Goal: Obtain resource: Download file/media

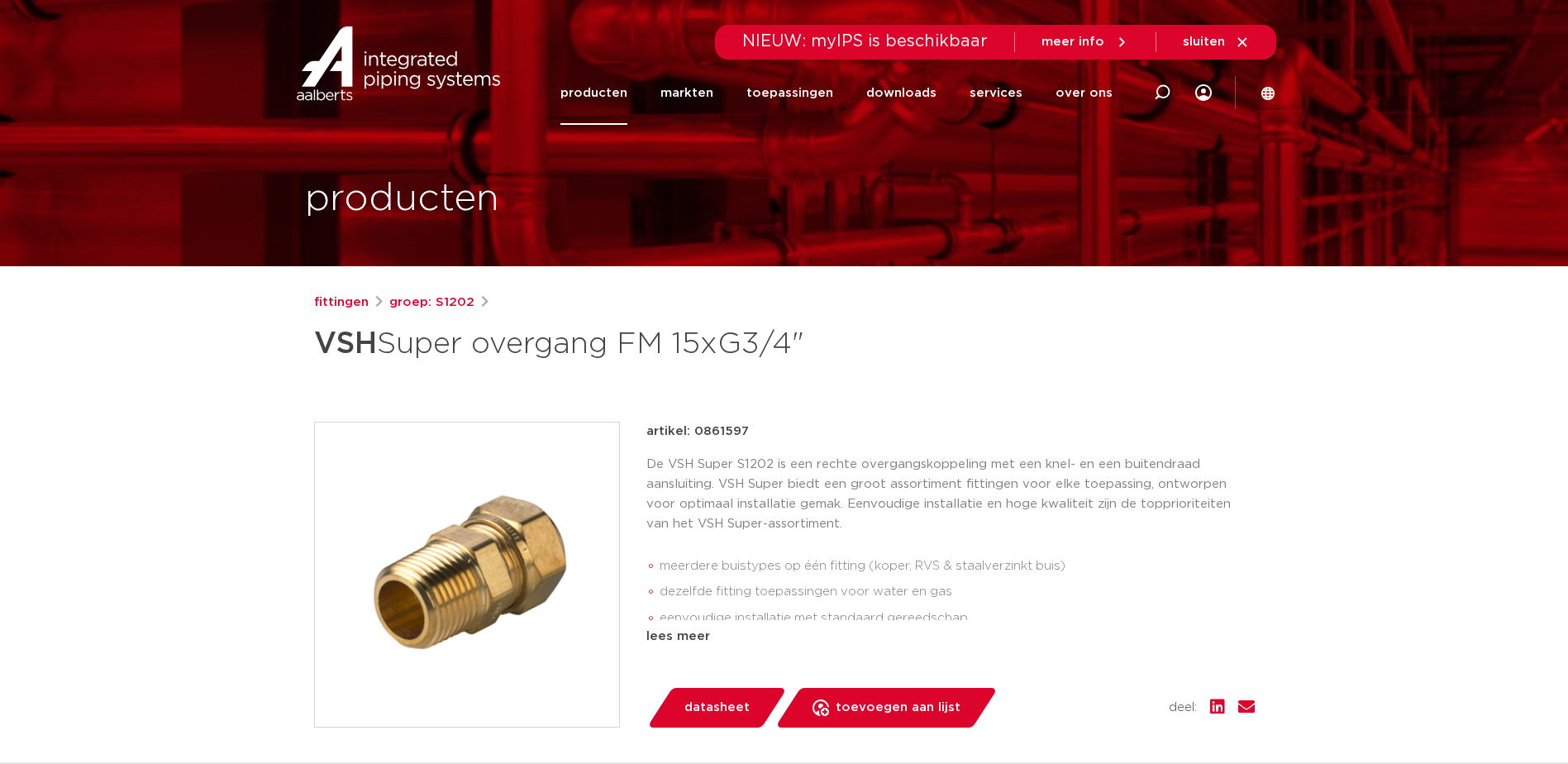
drag, startPoint x: 741, startPoint y: 516, endPoint x: 698, endPoint y: 160, distance: 358.6
click at [720, 706] on span "datasheet" at bounding box center [717, 707] width 65 height 27
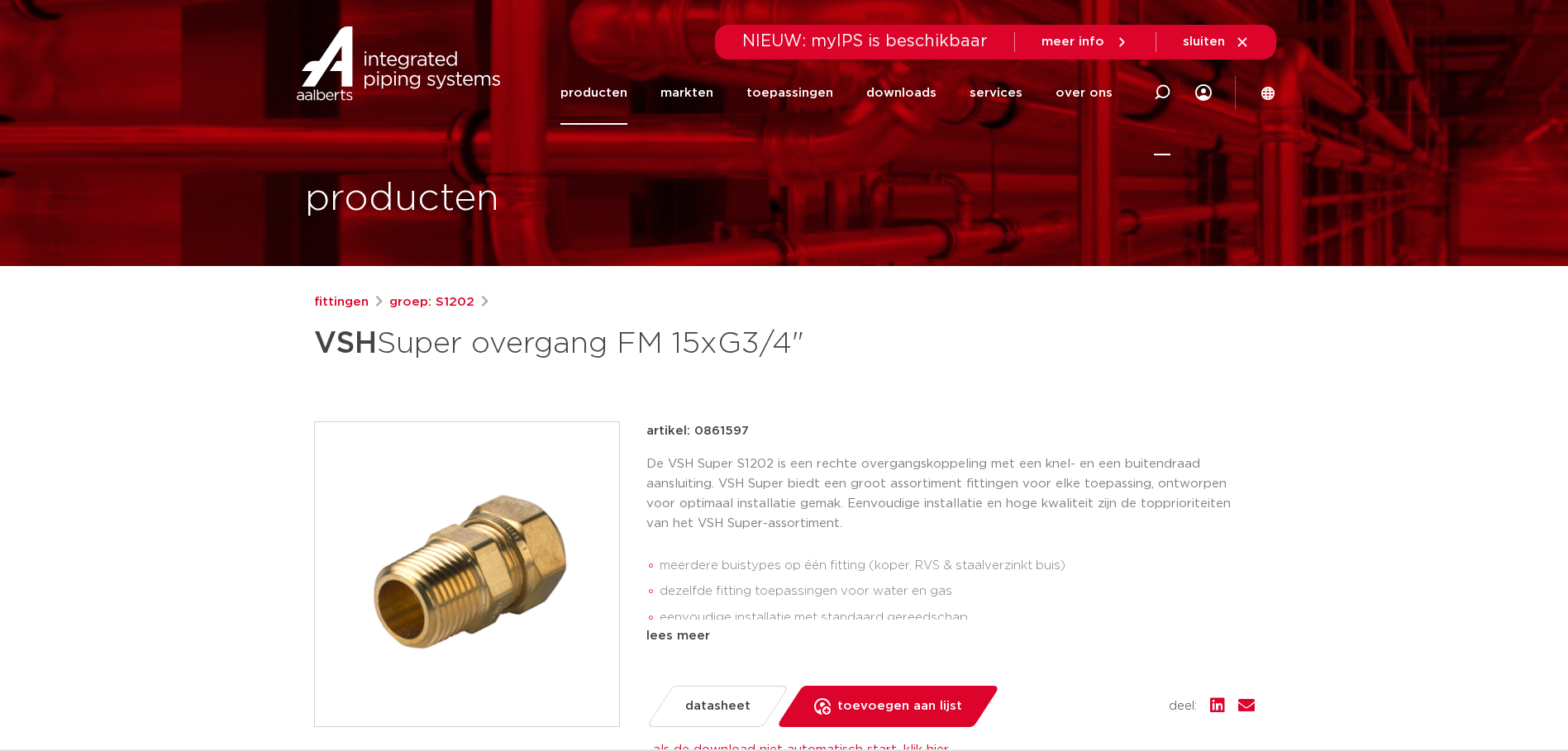
click at [1161, 95] on icon at bounding box center [1162, 93] width 17 height 17
paste input "0861586 VSH Knel Water rechte\overgangsknelkoppeling MF 18 x 3/4 M"
drag, startPoint x: 712, startPoint y: 93, endPoint x: 1580, endPoint y: 131, distance: 868.8
type input "0861586"
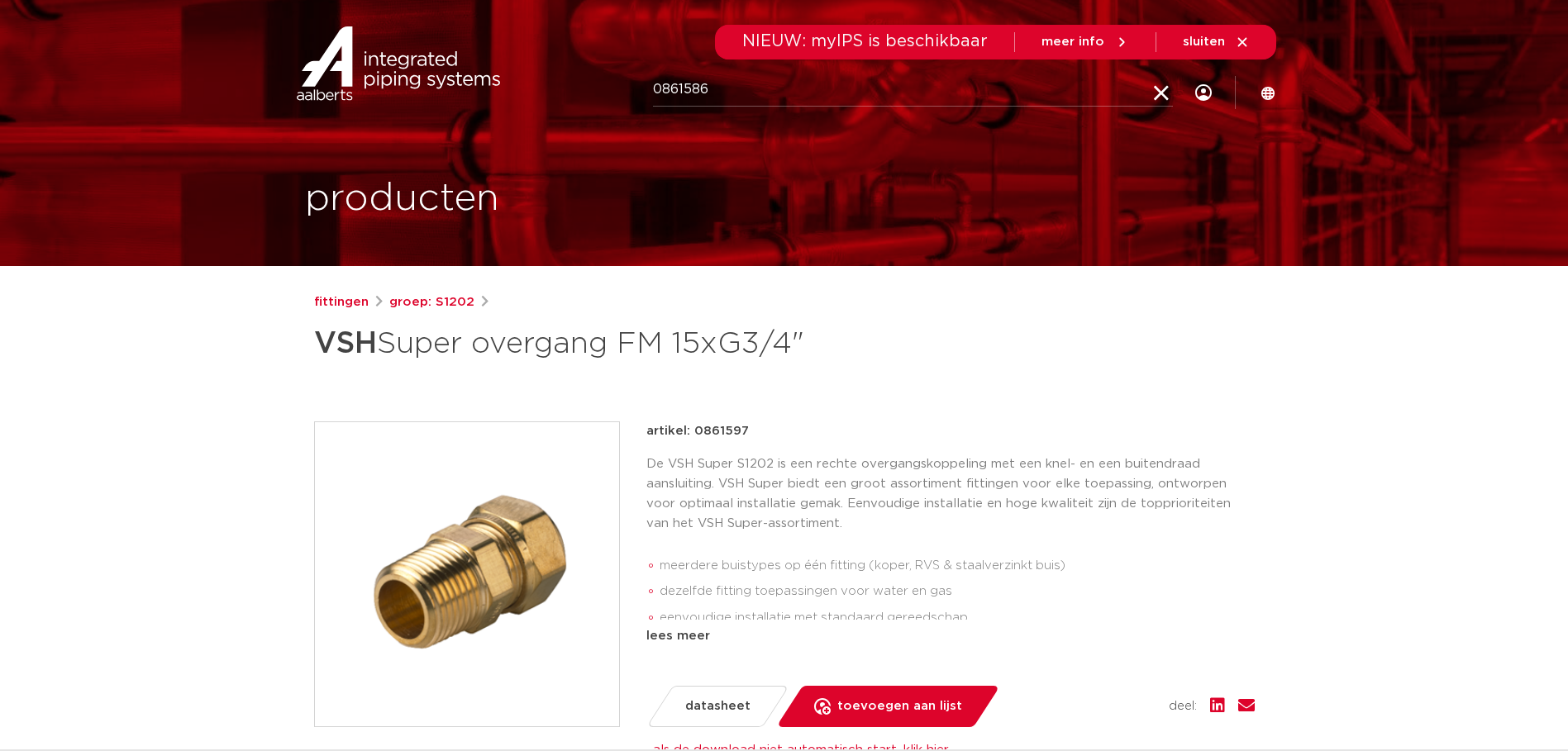
click button "Zoeken" at bounding box center [0, 0] width 0 height 0
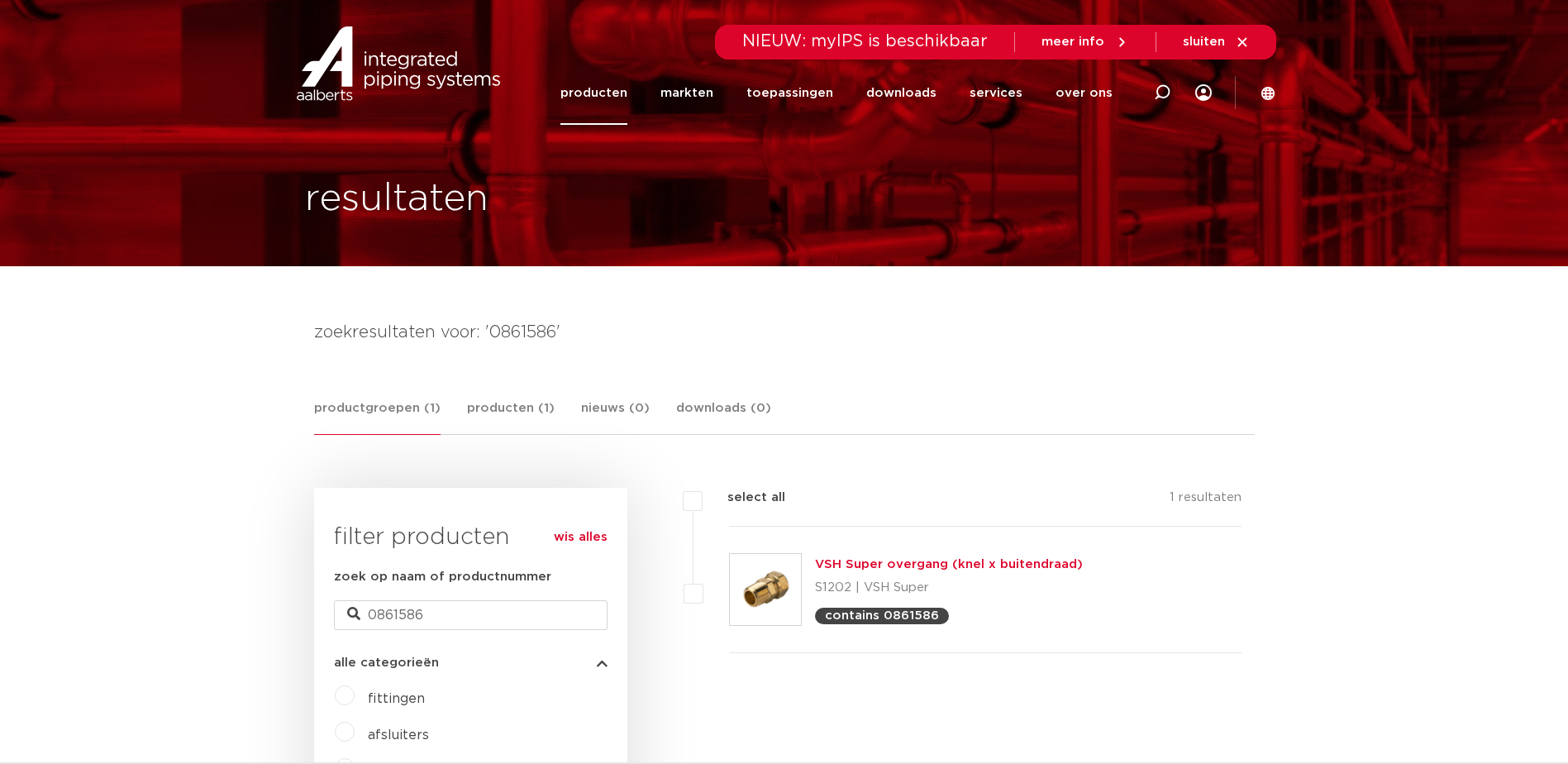
click at [746, 590] on img at bounding box center [765, 589] width 71 height 71
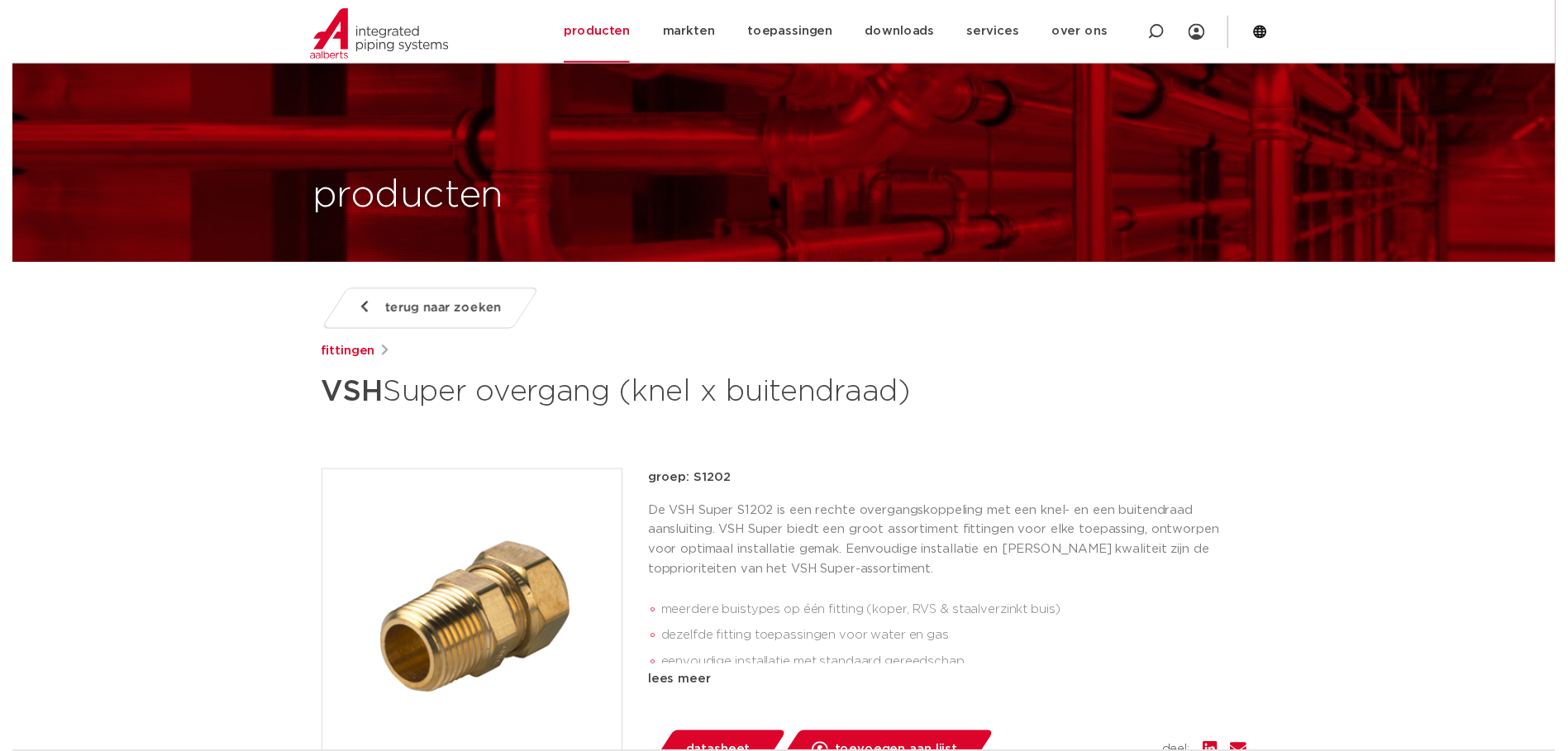
scroll to position [331, 0]
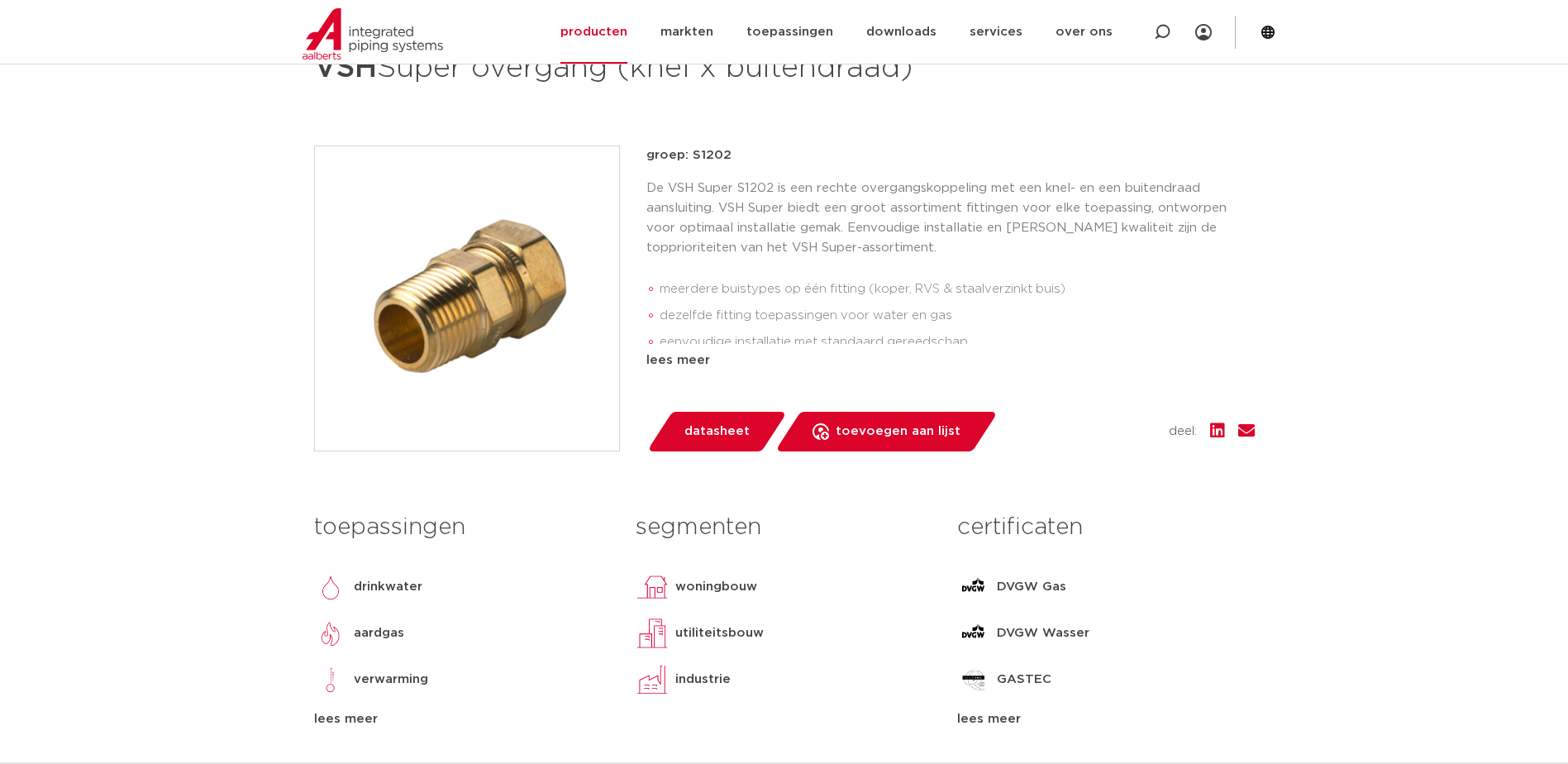
click at [738, 439] on span "datasheet" at bounding box center [717, 431] width 65 height 27
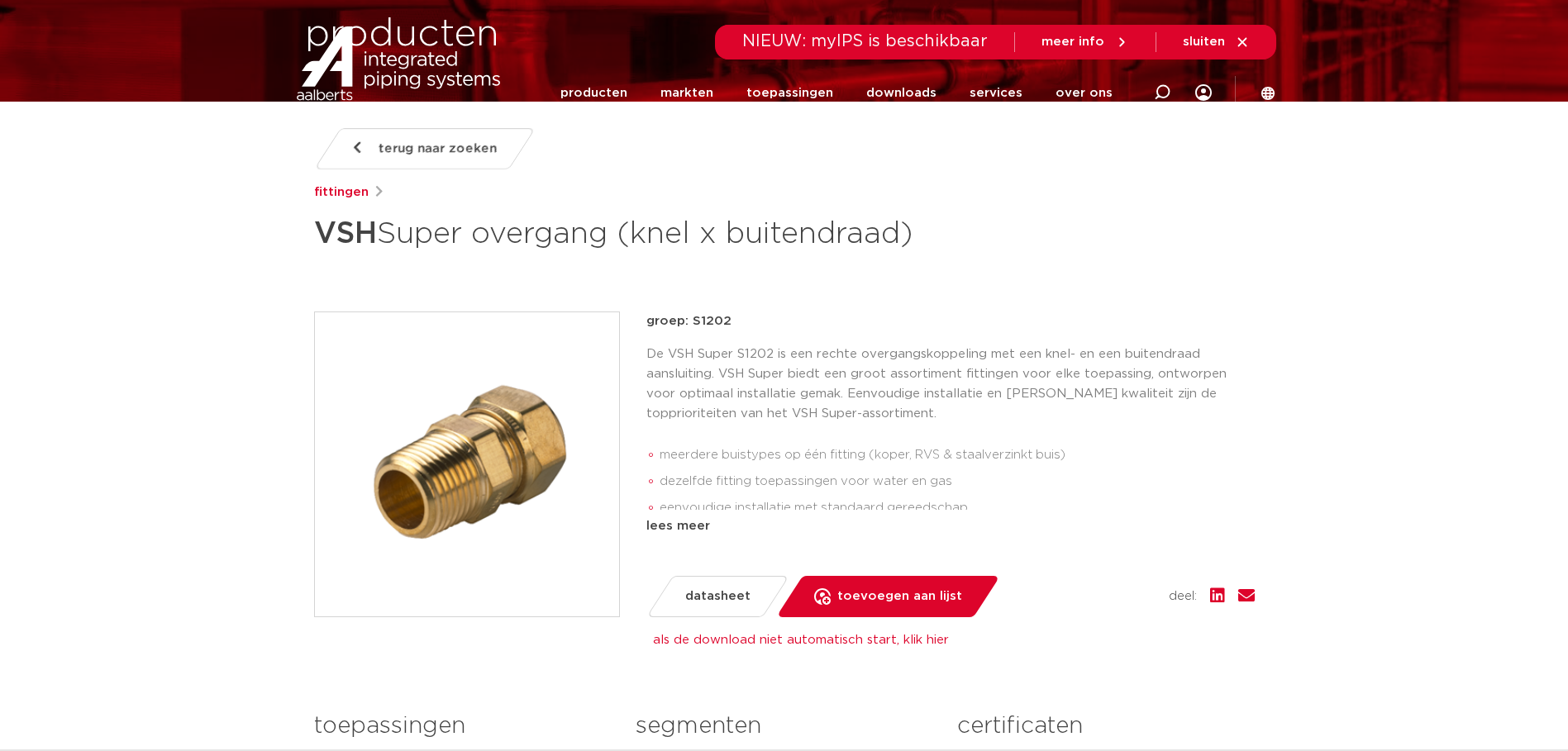
scroll to position [0, 0]
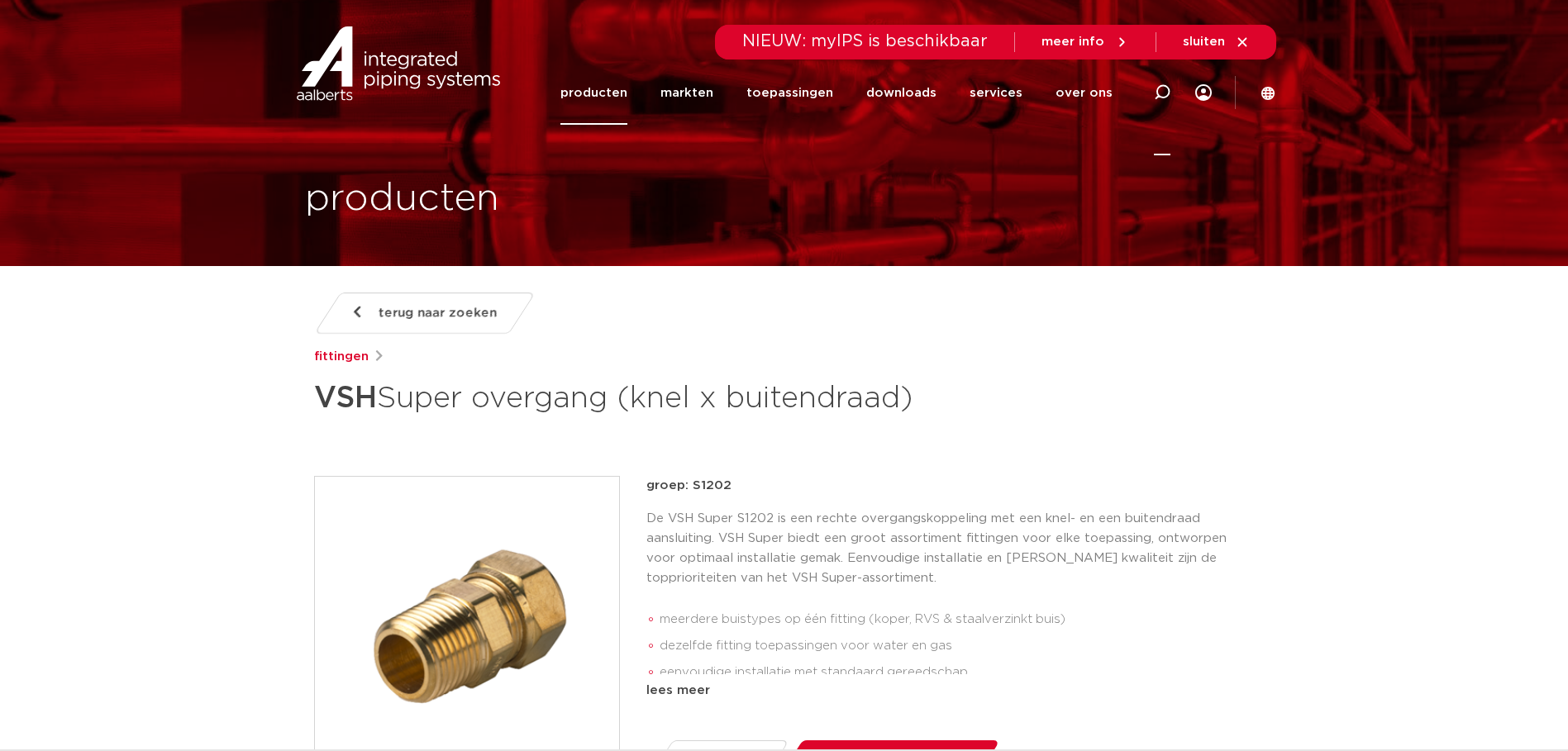
click at [1158, 91] on icon at bounding box center [1162, 92] width 19 height 19
paste input "0861597 VSH Knel Water rechte\overgangsknelkoppeling MF 15 x 3/4 M"
drag, startPoint x: 718, startPoint y: 91, endPoint x: 1580, endPoint y: 154, distance: 864.3
type input "0861597"
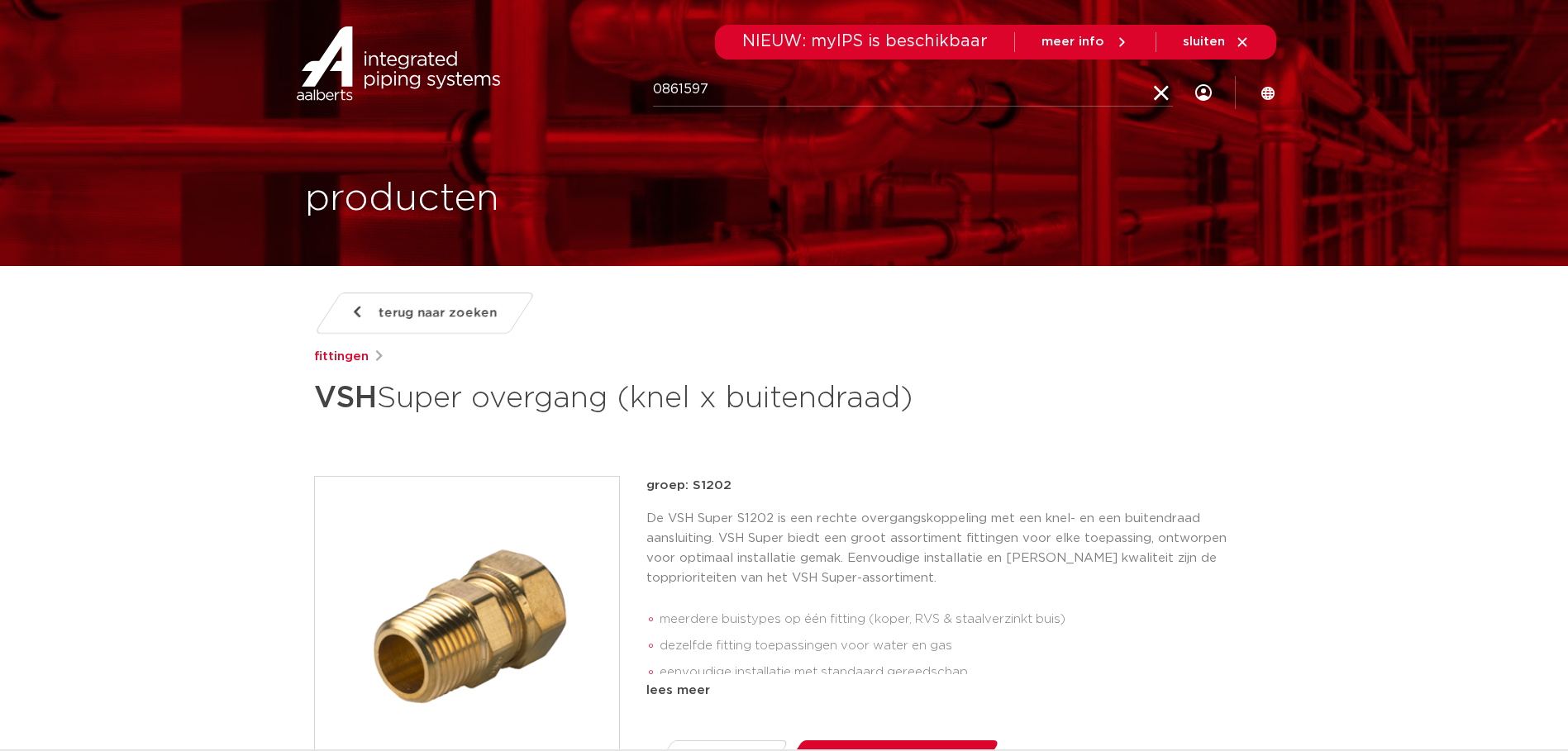
click button "Zoeken" at bounding box center [0, 0] width 0 height 0
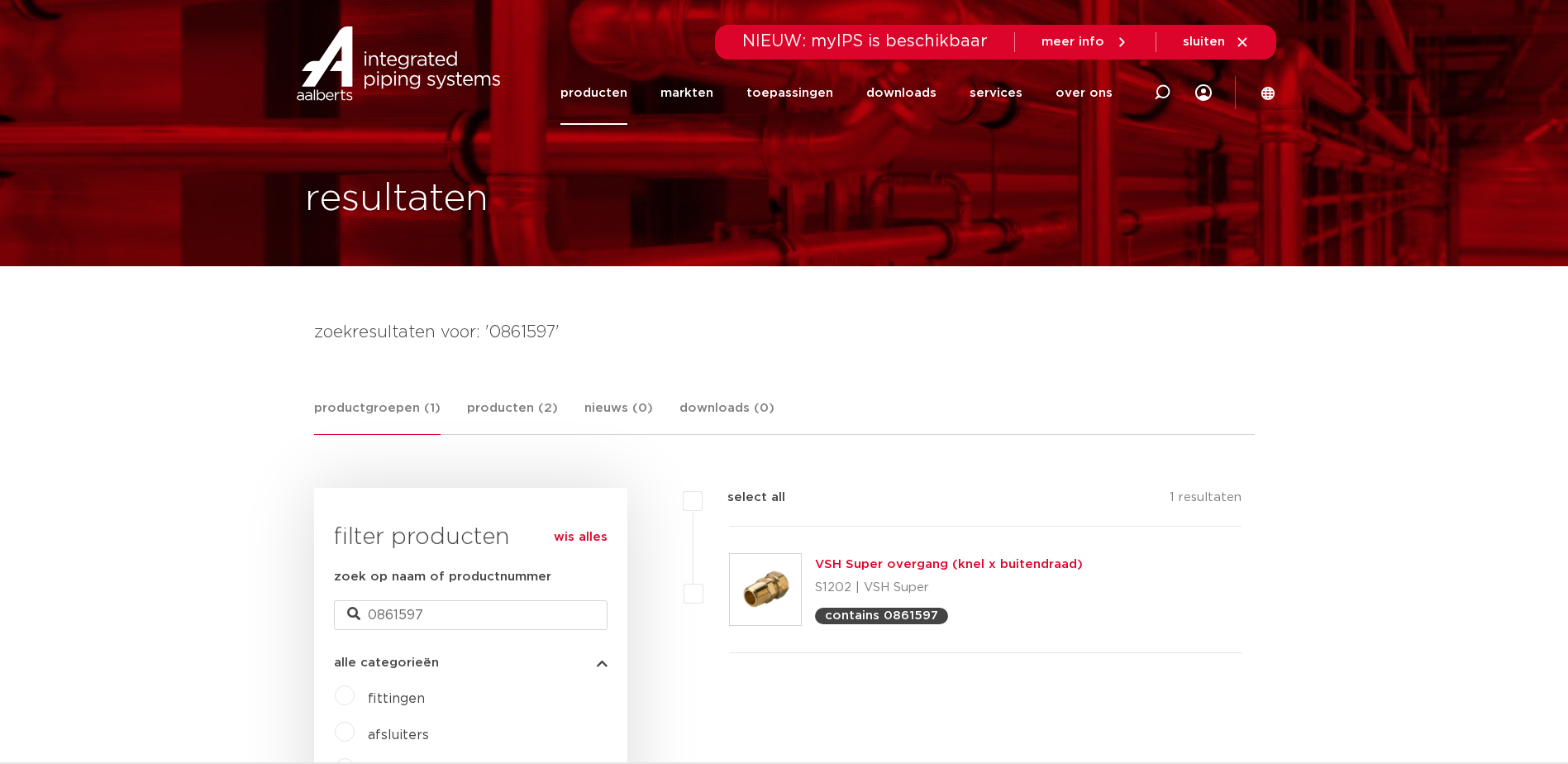
click at [765, 586] on img at bounding box center [765, 589] width 71 height 71
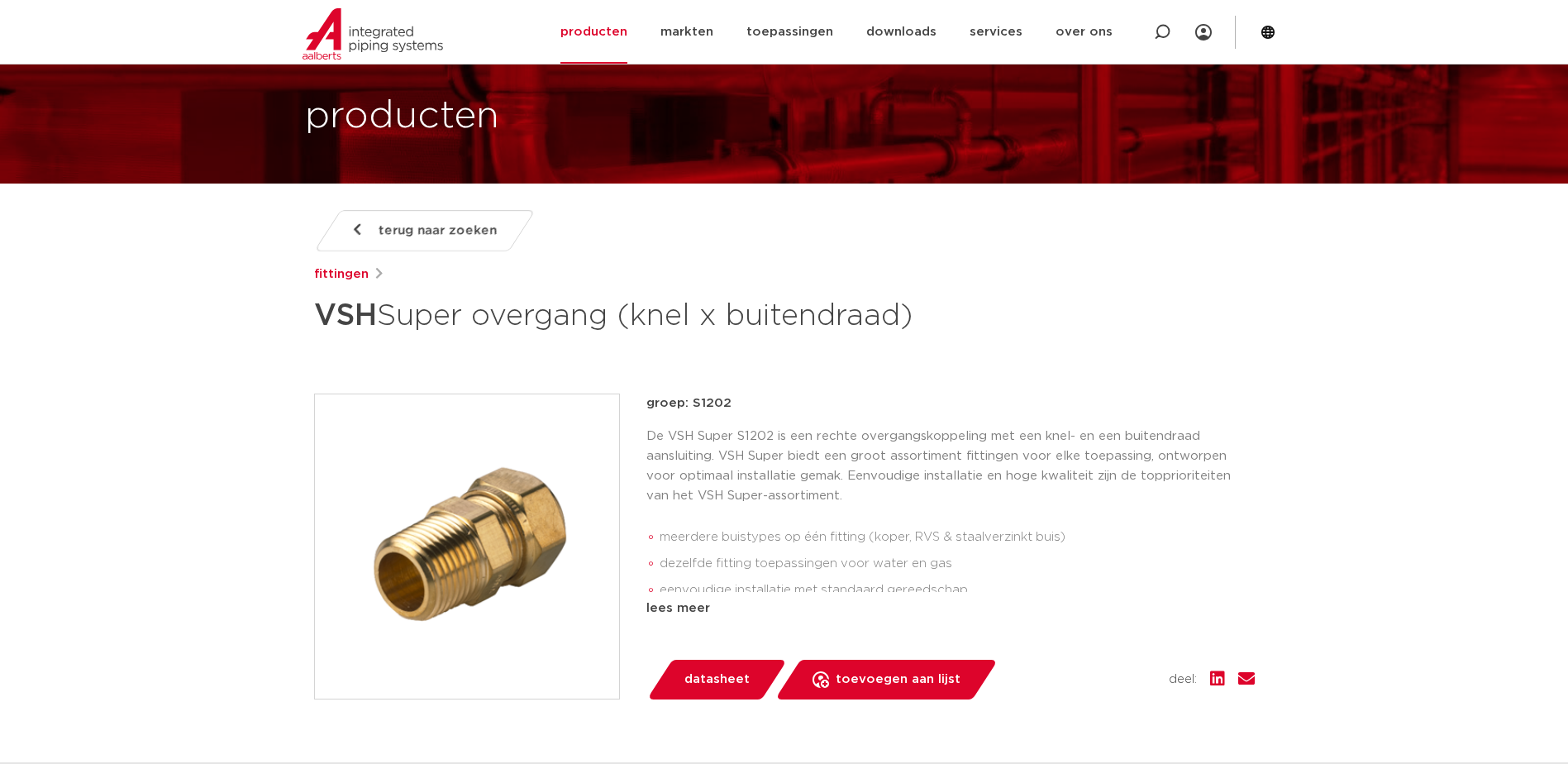
click at [709, 661] on link "datasheet" at bounding box center [717, 679] width 141 height 40
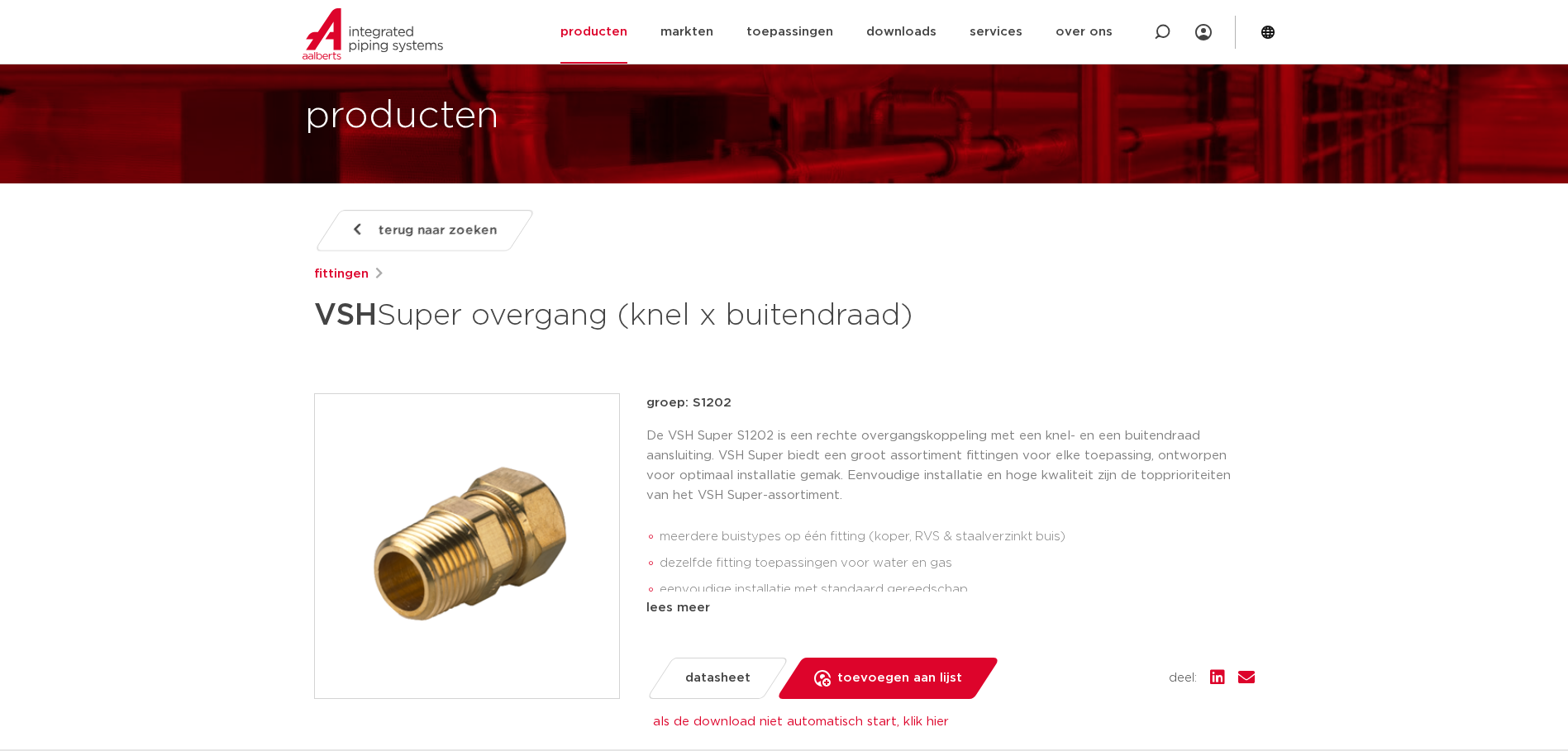
click at [1013, 233] on div "terug naar zoeken fittingen VSH Super overgang (knel x buitendraad)" at bounding box center [784, 274] width 940 height 131
click at [1163, 27] on icon at bounding box center [1162, 32] width 17 height 17
paste input "0861905 VSH Knel Water rechte\overgangsknelkoppeling MF 22 x 3/4 M\(lange draad)"
drag, startPoint x: 667, startPoint y: 25, endPoint x: 1580, endPoint y: 57, distance: 913.6
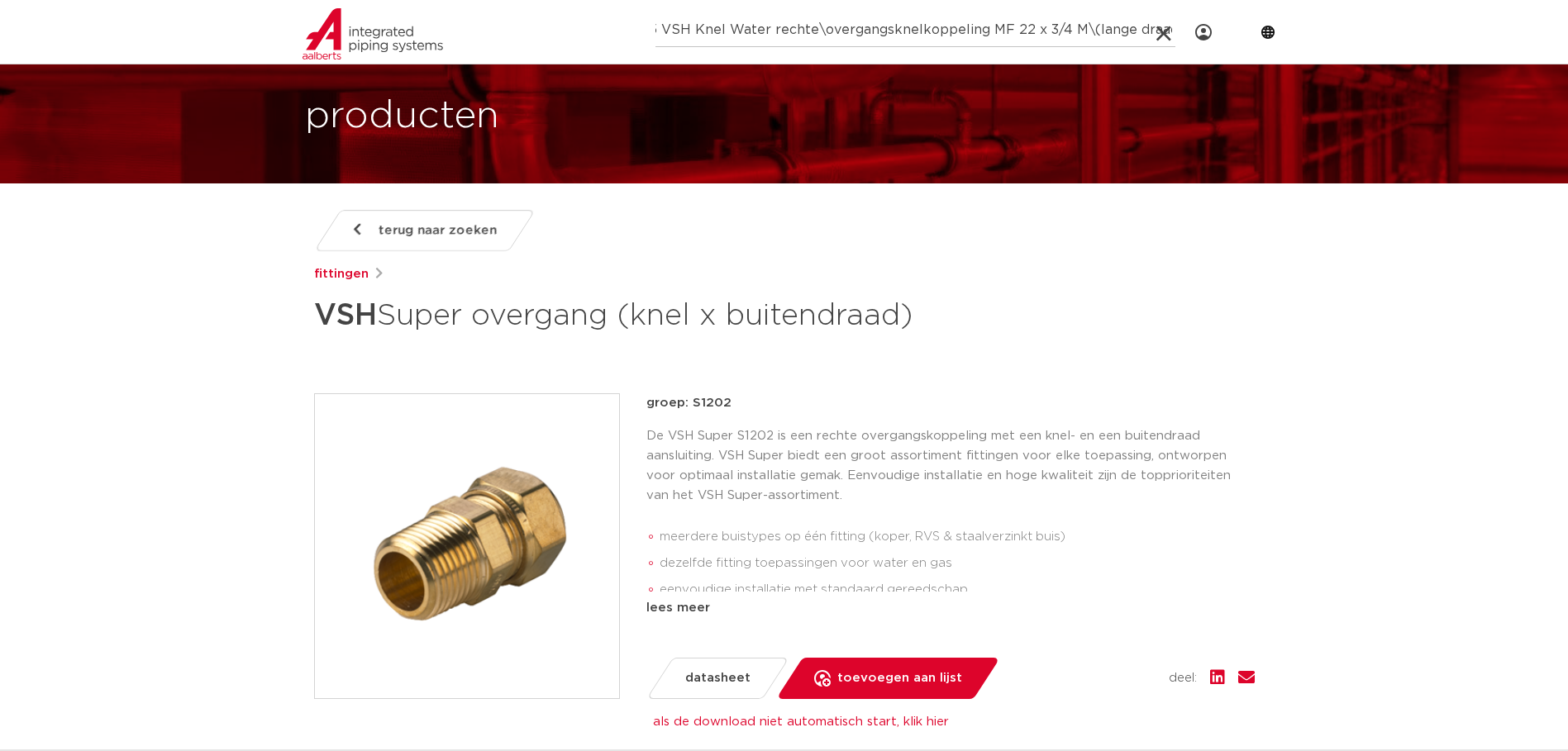
type input "0861905"
click button "Zoeken" at bounding box center [0, 0] width 0 height 0
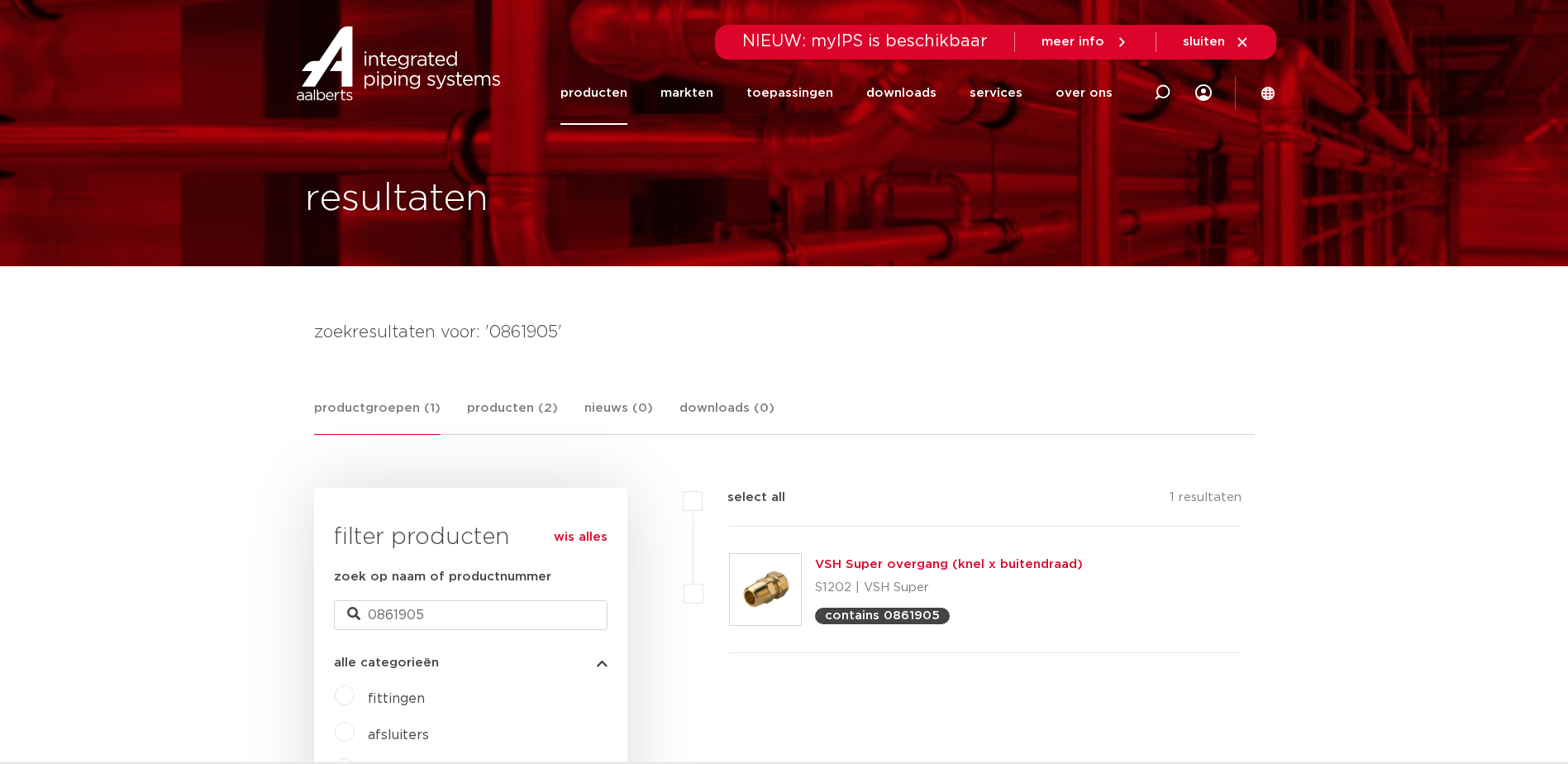
click at [844, 579] on p "S1202 | VSH Super" at bounding box center [949, 588] width 268 height 27
click at [852, 566] on link "VSH Super overgang (knel x buitendraad)" at bounding box center [949, 564] width 268 height 12
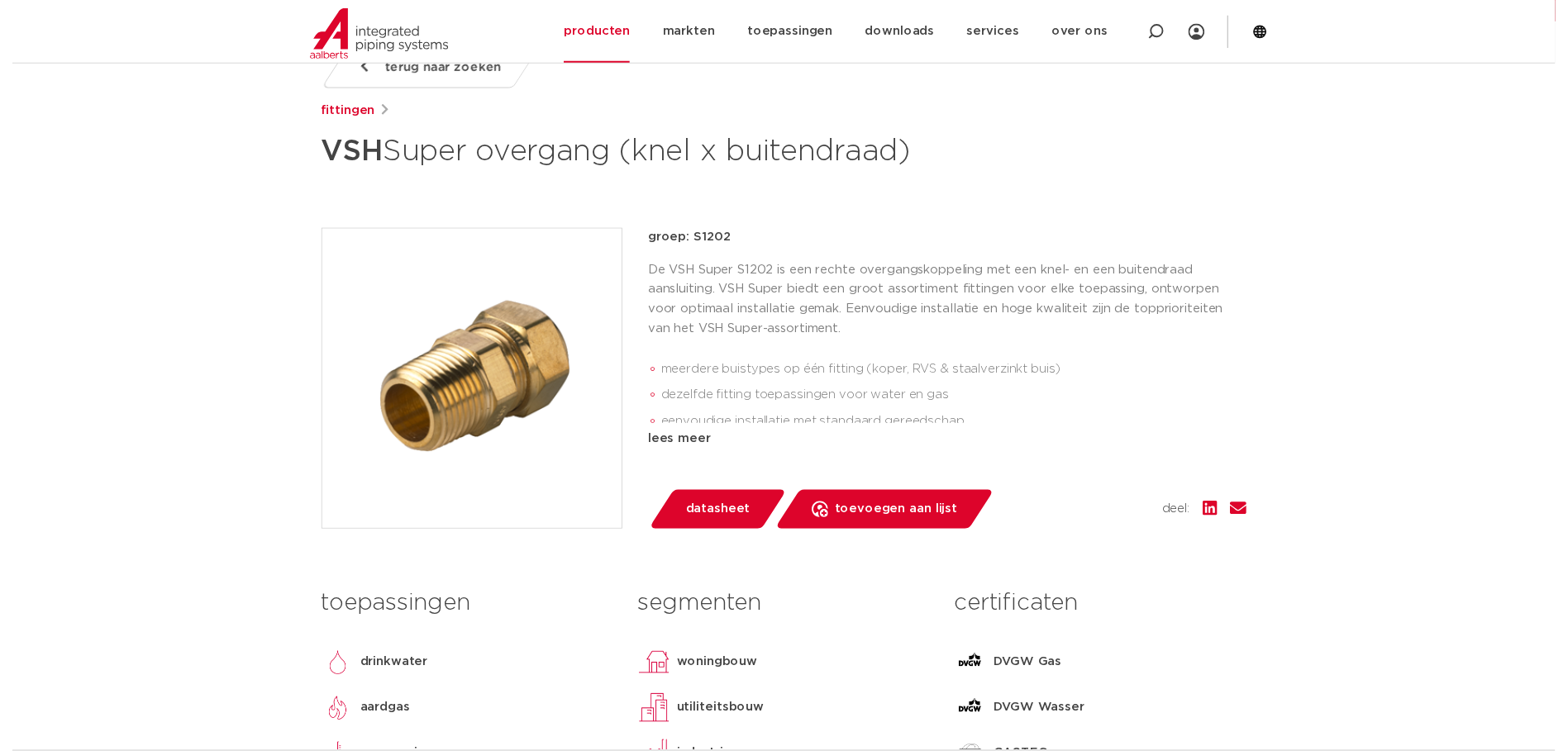
scroll to position [248, 0]
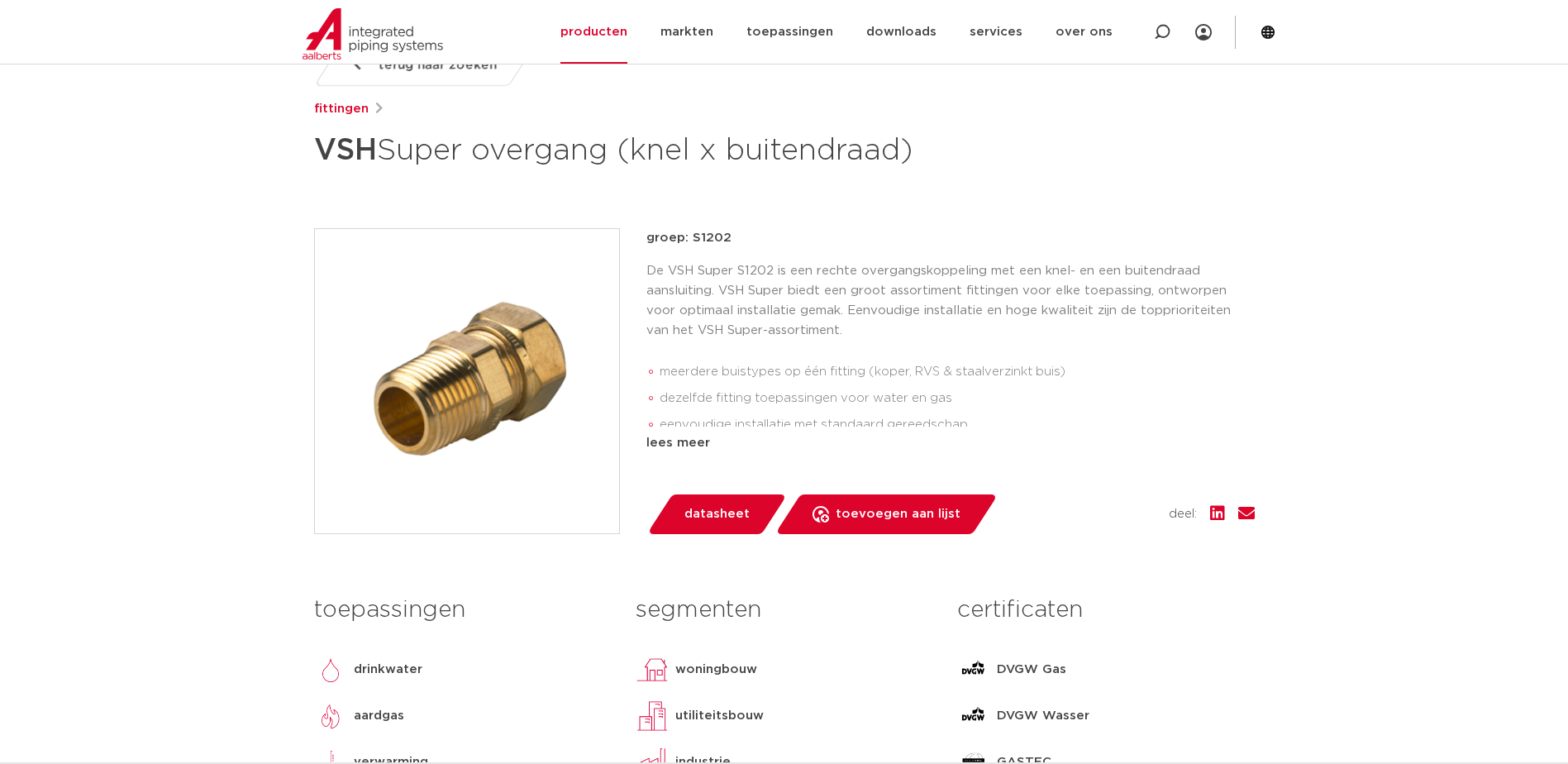
click at [703, 515] on span "datasheet" at bounding box center [717, 514] width 65 height 27
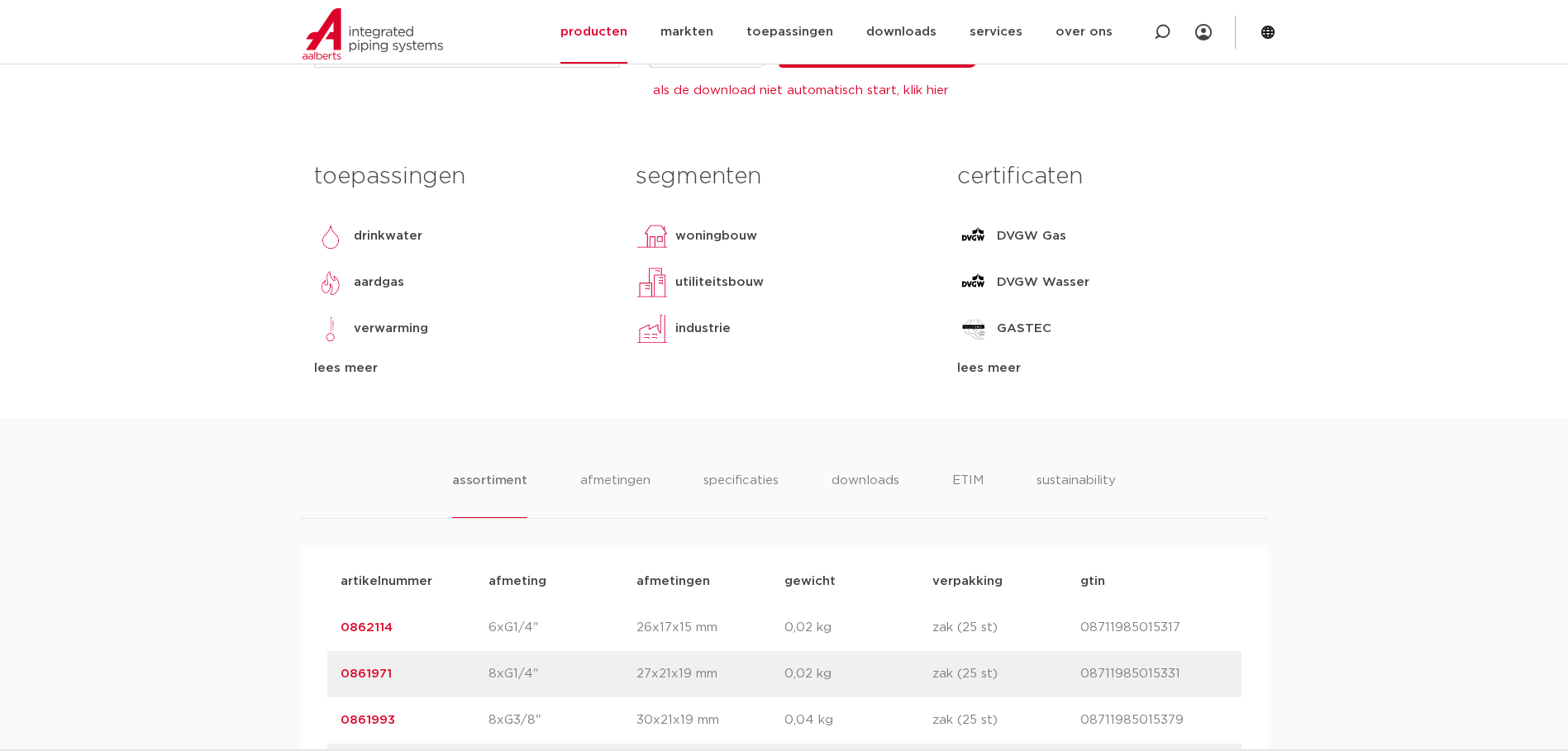
scroll to position [744, 0]
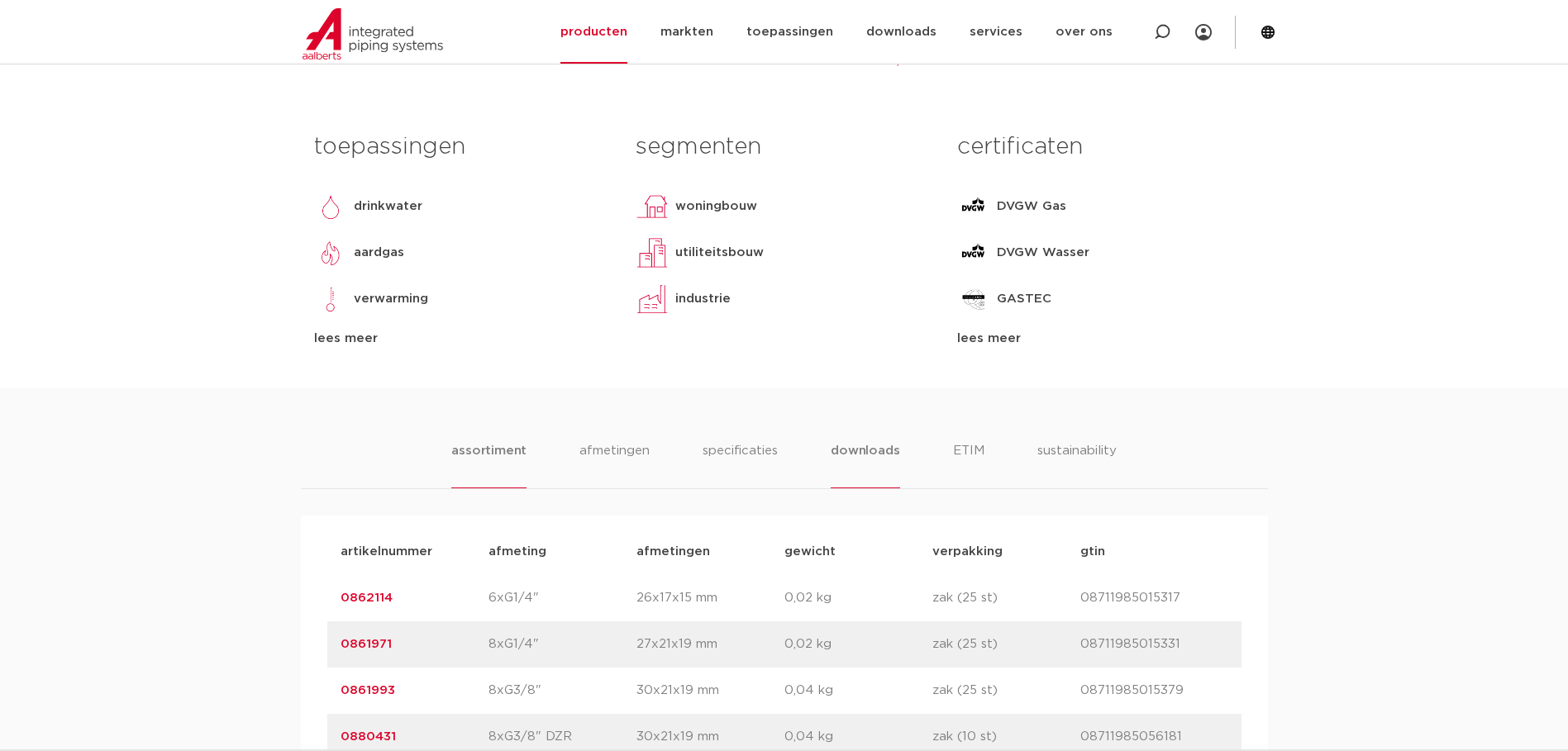
click at [861, 452] on li "downloads" at bounding box center [865, 465] width 69 height 47
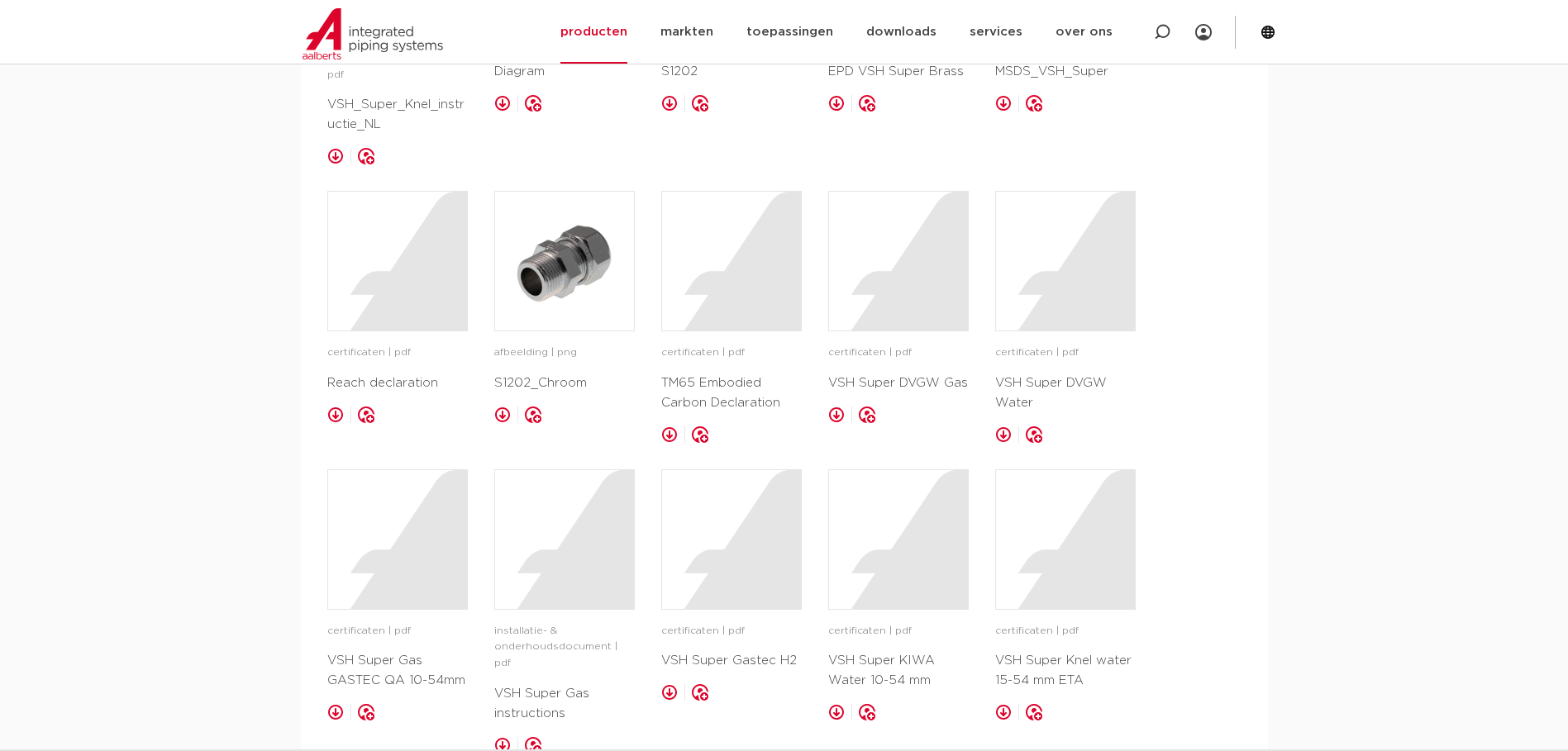
scroll to position [910, 0]
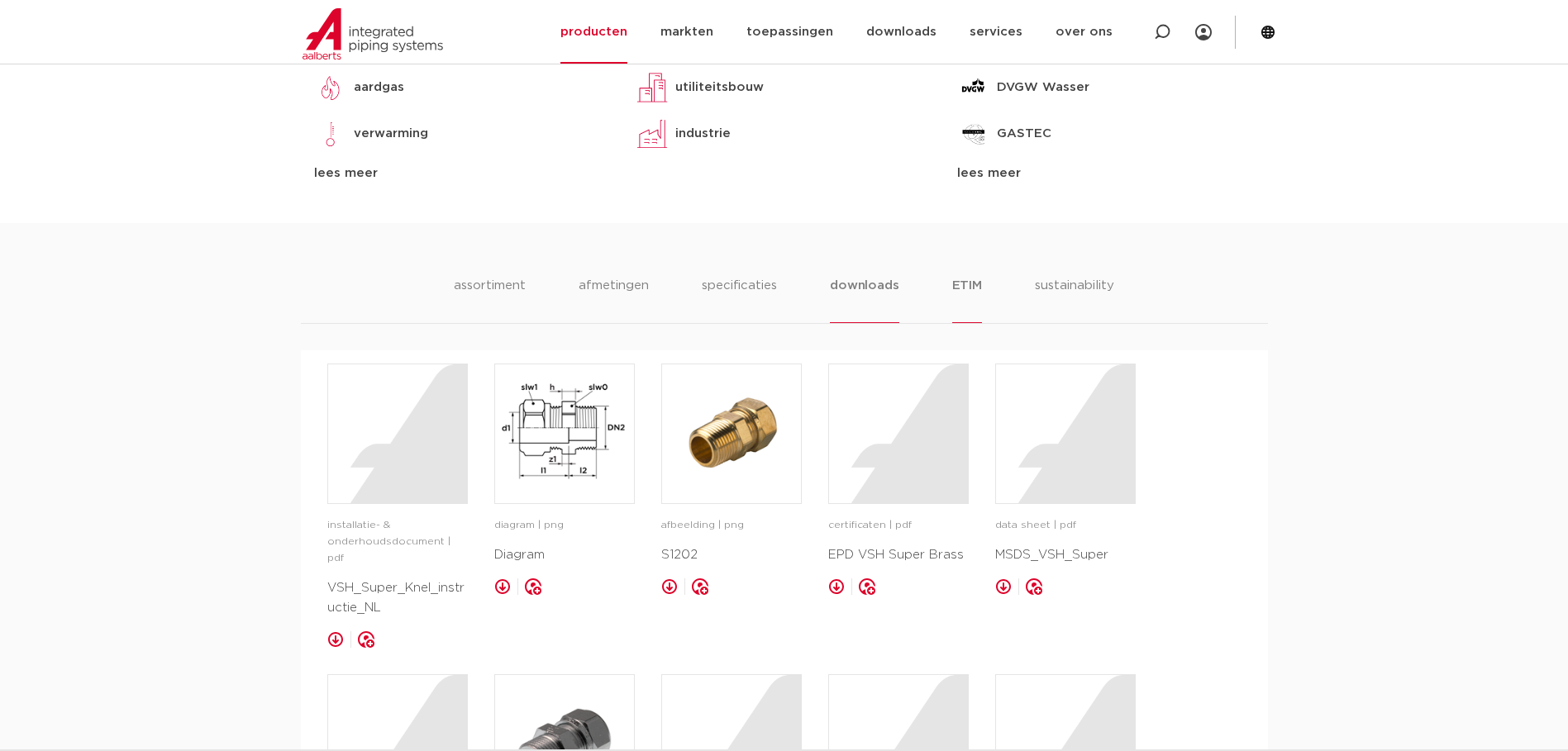
click at [963, 291] on li "ETIM" at bounding box center [967, 299] width 30 height 47
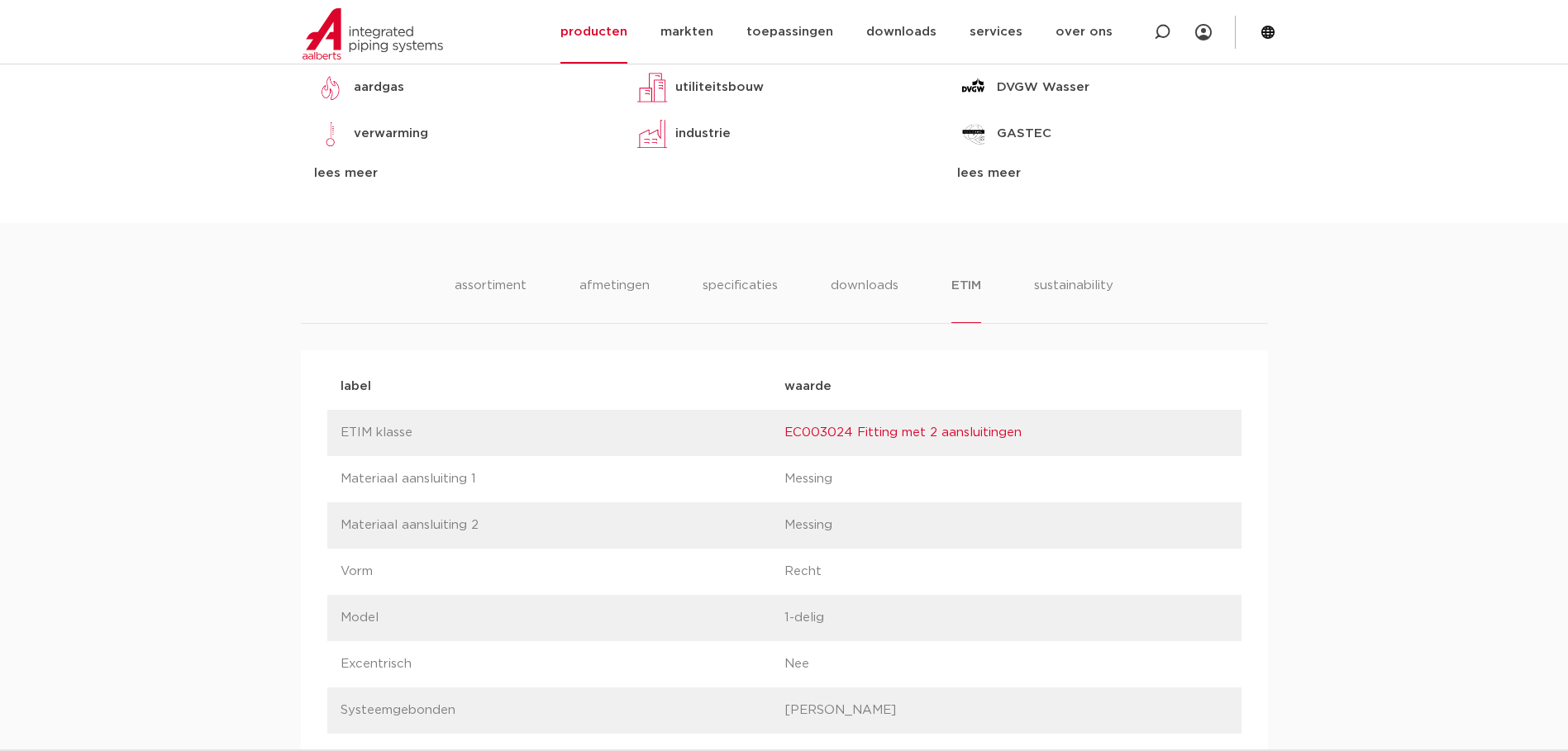
click at [949, 433] on link "EC003024 Fitting met 2 aansluitingen" at bounding box center [903, 432] width 237 height 12
click at [858, 299] on li "downloads" at bounding box center [864, 299] width 69 height 47
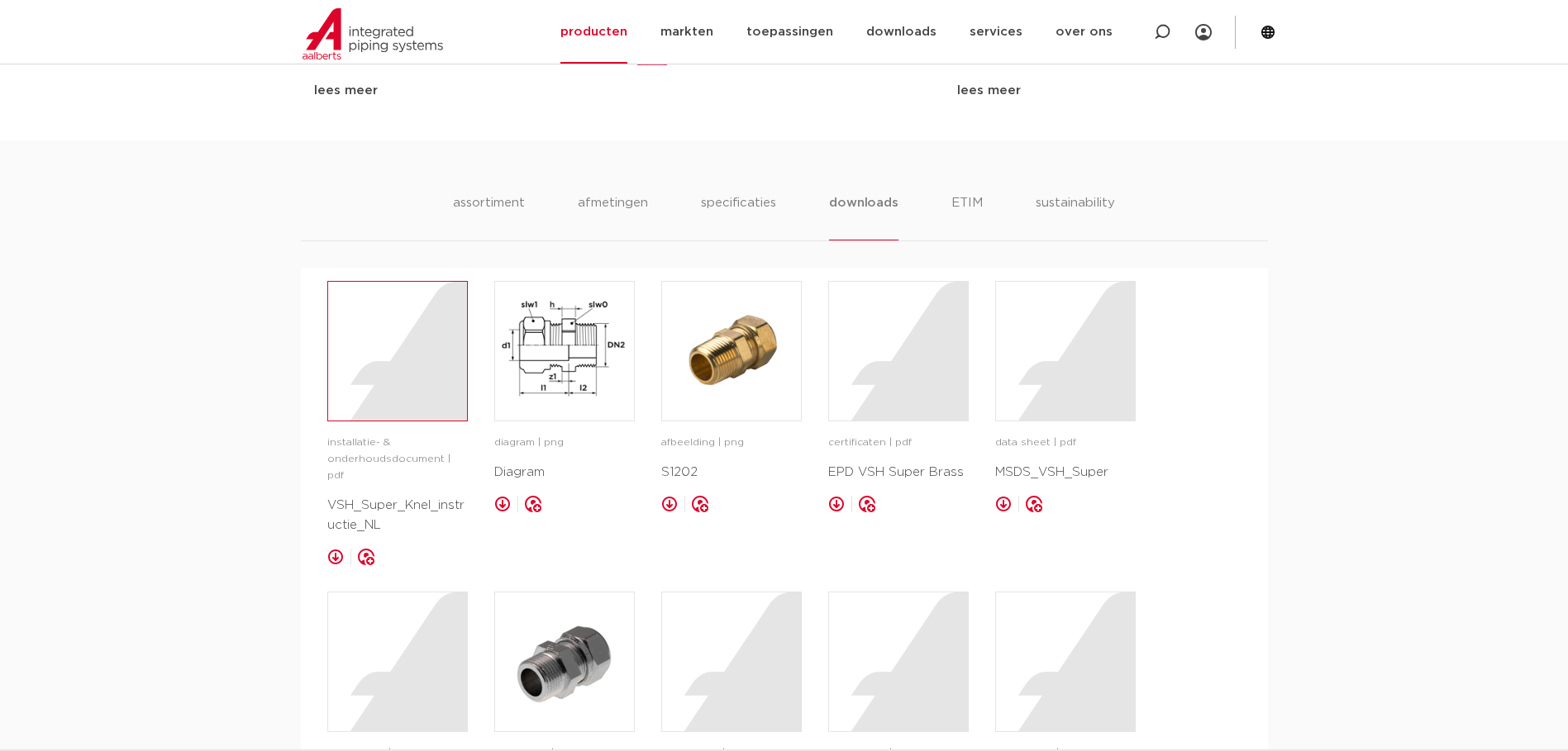
scroll to position [1075, 0]
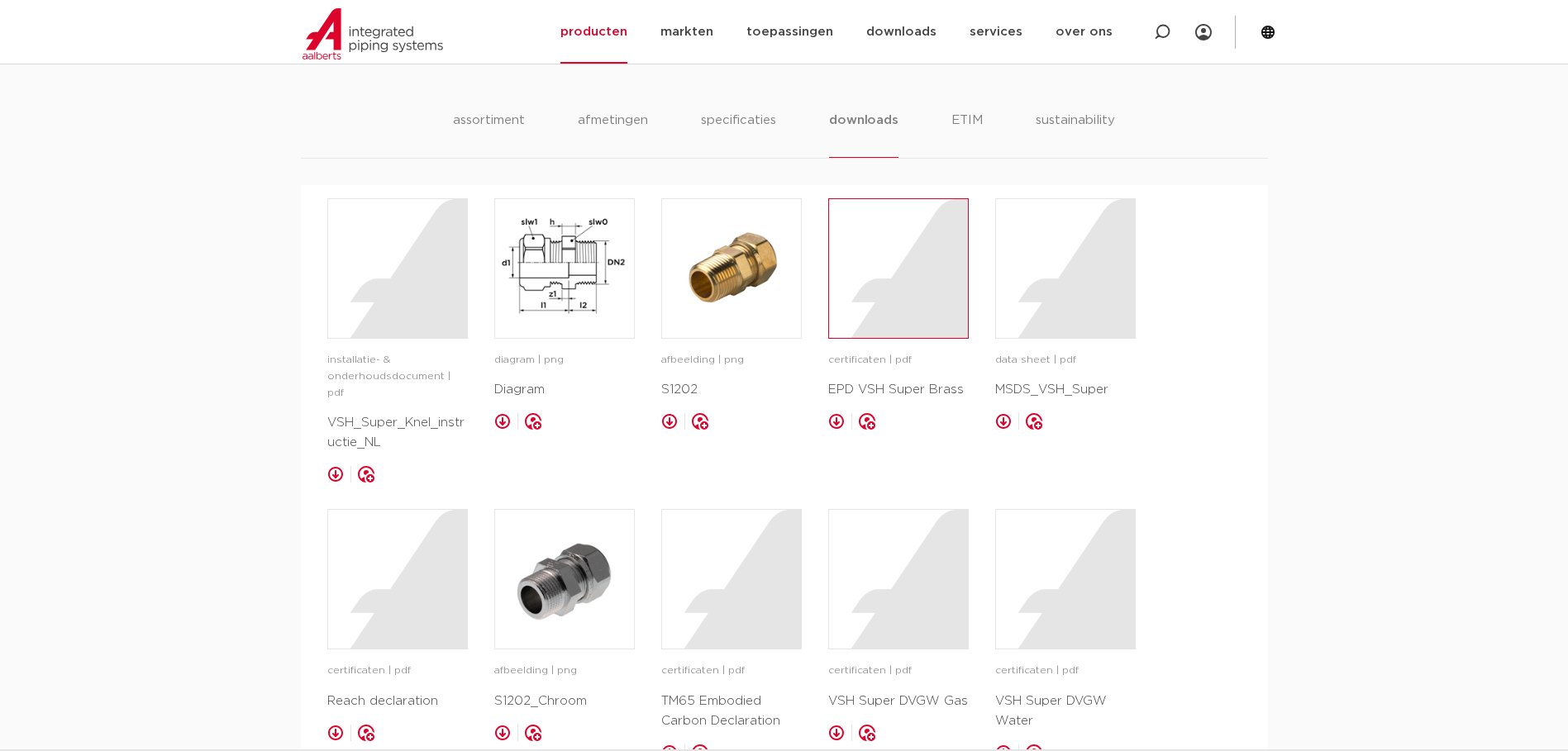
click at [934, 309] on div at bounding box center [899, 269] width 139 height 139
click at [1075, 278] on div at bounding box center [1065, 269] width 139 height 139
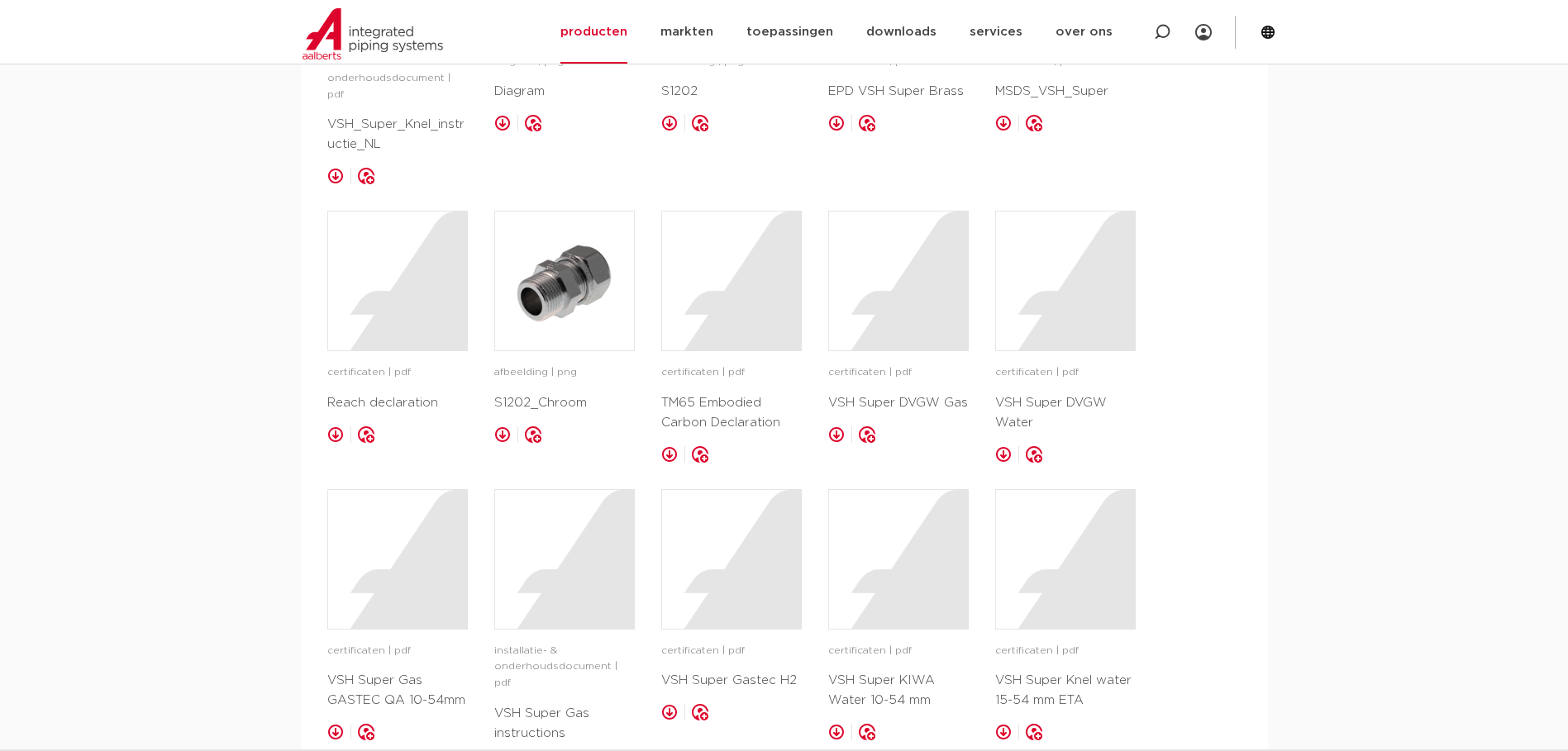
scroll to position [1405, 0]
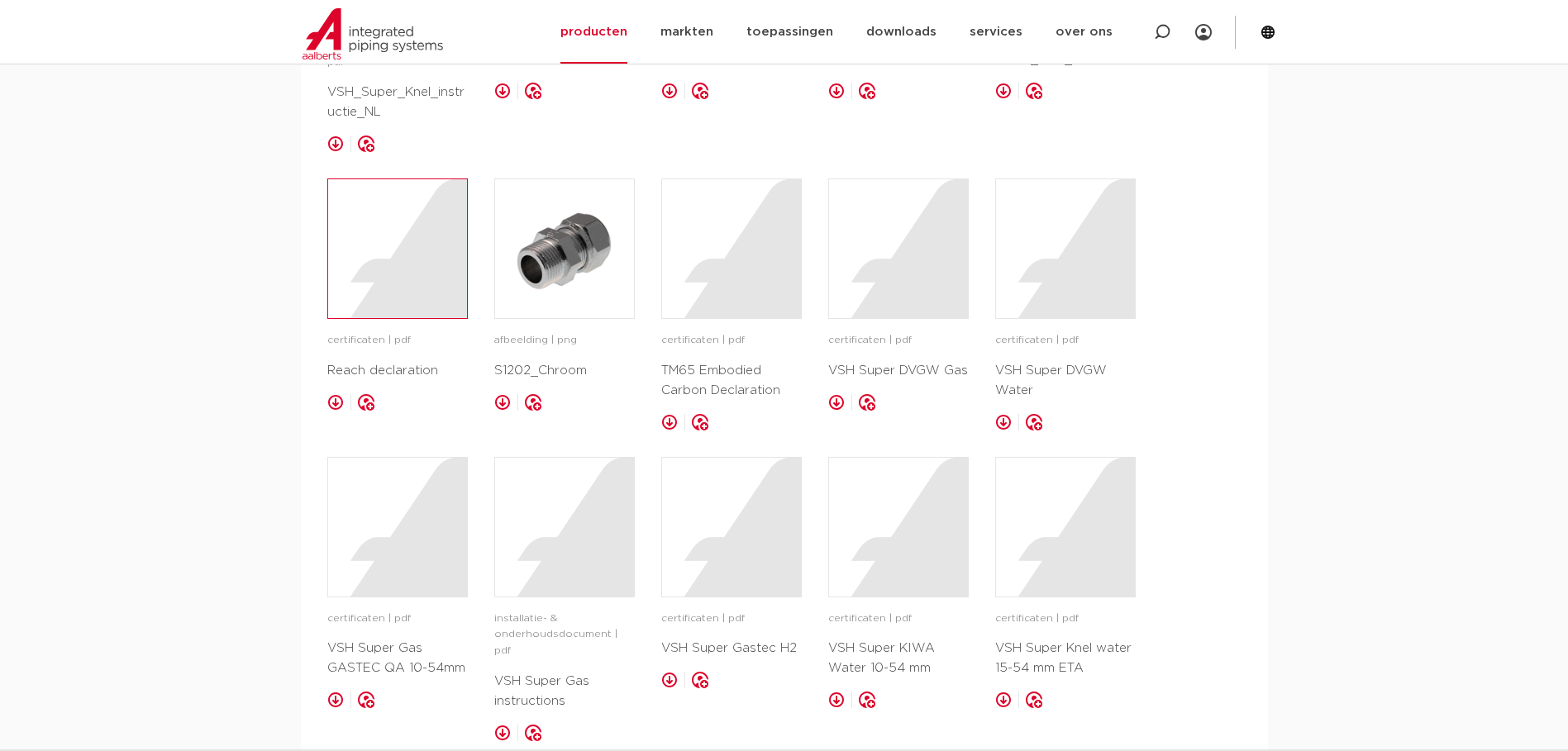
click at [380, 292] on div at bounding box center [398, 248] width 139 height 139
click at [718, 235] on div at bounding box center [732, 248] width 139 height 139
click at [940, 239] on div at bounding box center [899, 248] width 139 height 139
click at [1085, 236] on div at bounding box center [1065, 248] width 139 height 139
click at [1070, 272] on div at bounding box center [1065, 248] width 139 height 139
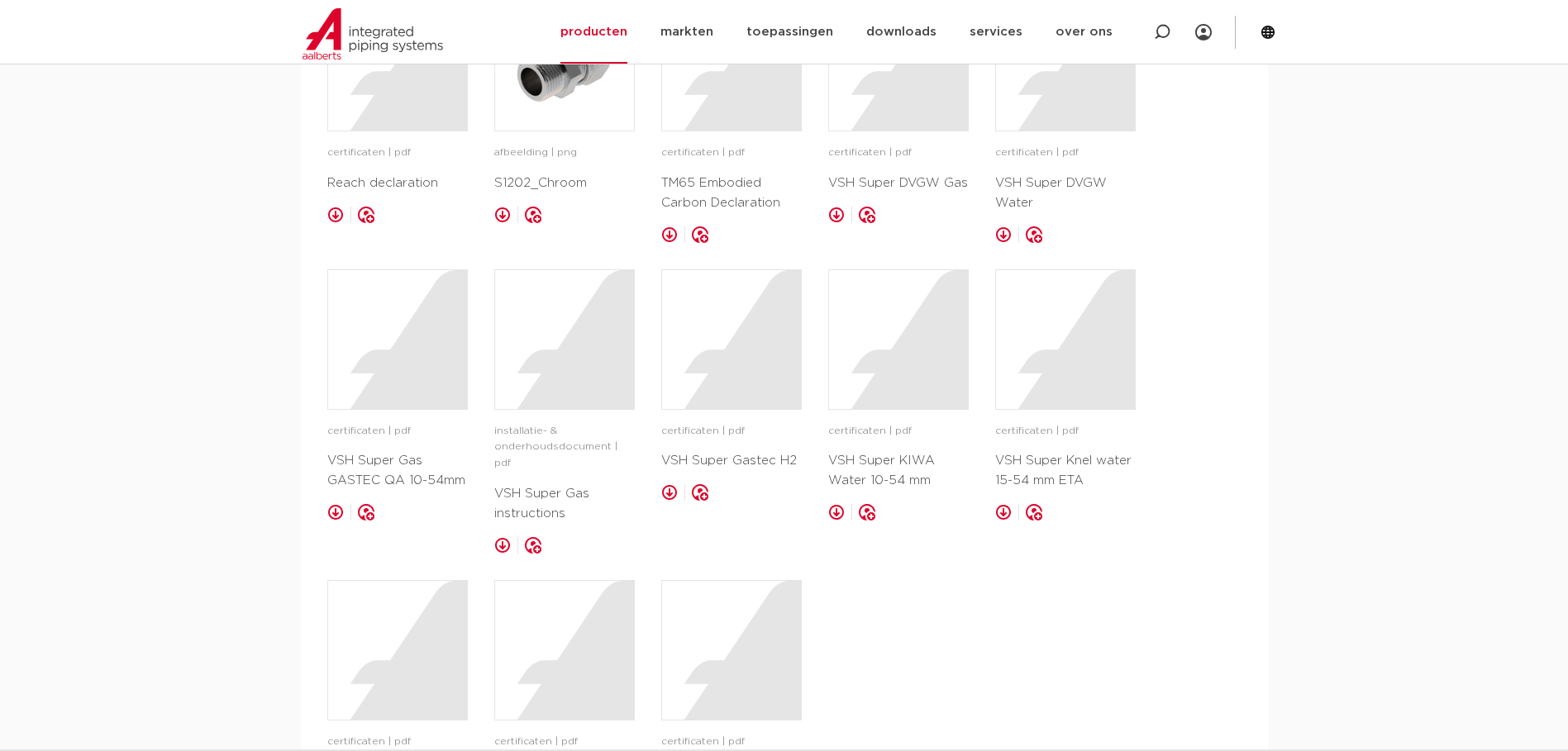
scroll to position [1653, 0]
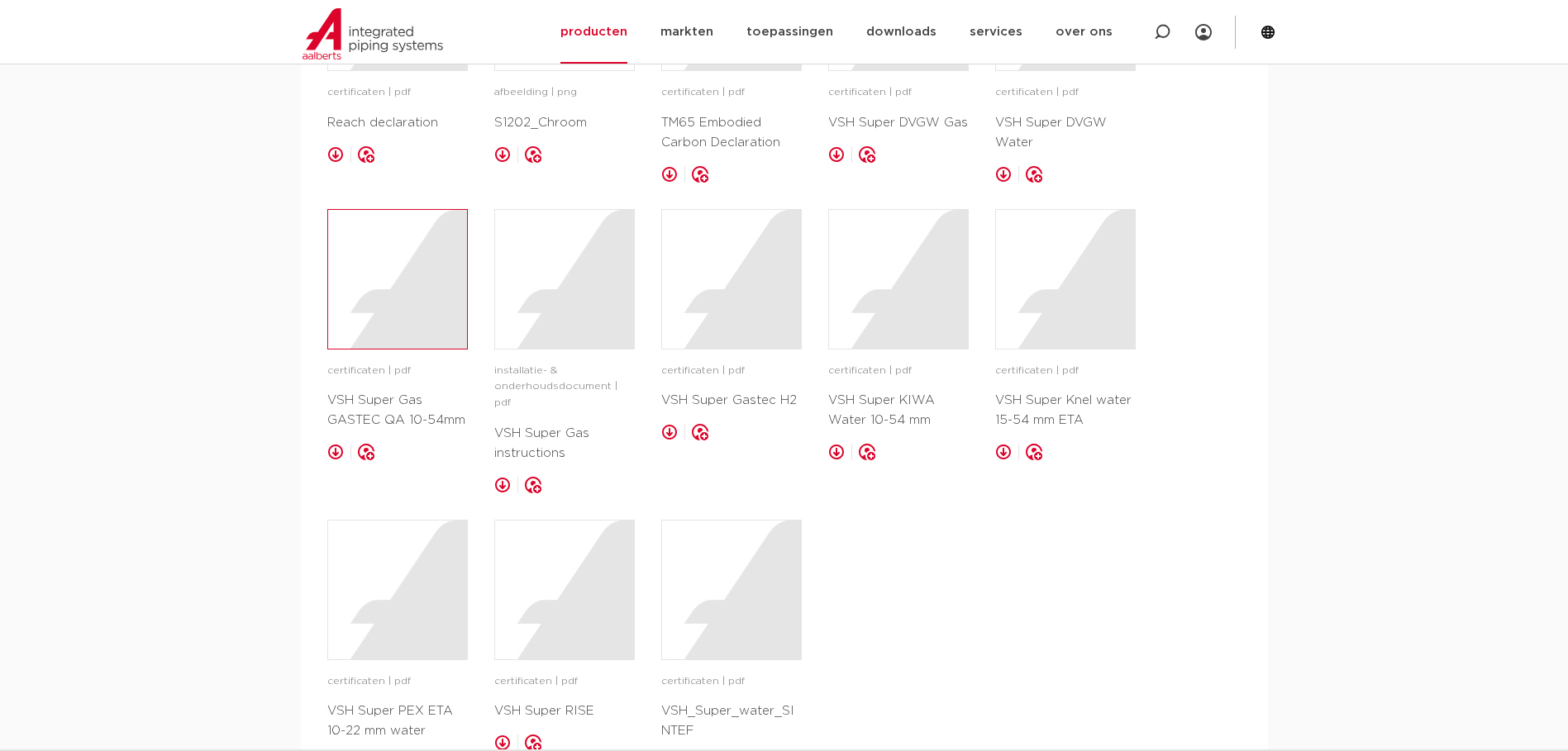
click at [416, 293] on div at bounding box center [398, 279] width 139 height 139
click at [704, 306] on div at bounding box center [732, 279] width 139 height 139
click at [869, 276] on div at bounding box center [899, 279] width 139 height 139
click at [1083, 317] on div at bounding box center [1065, 279] width 139 height 139
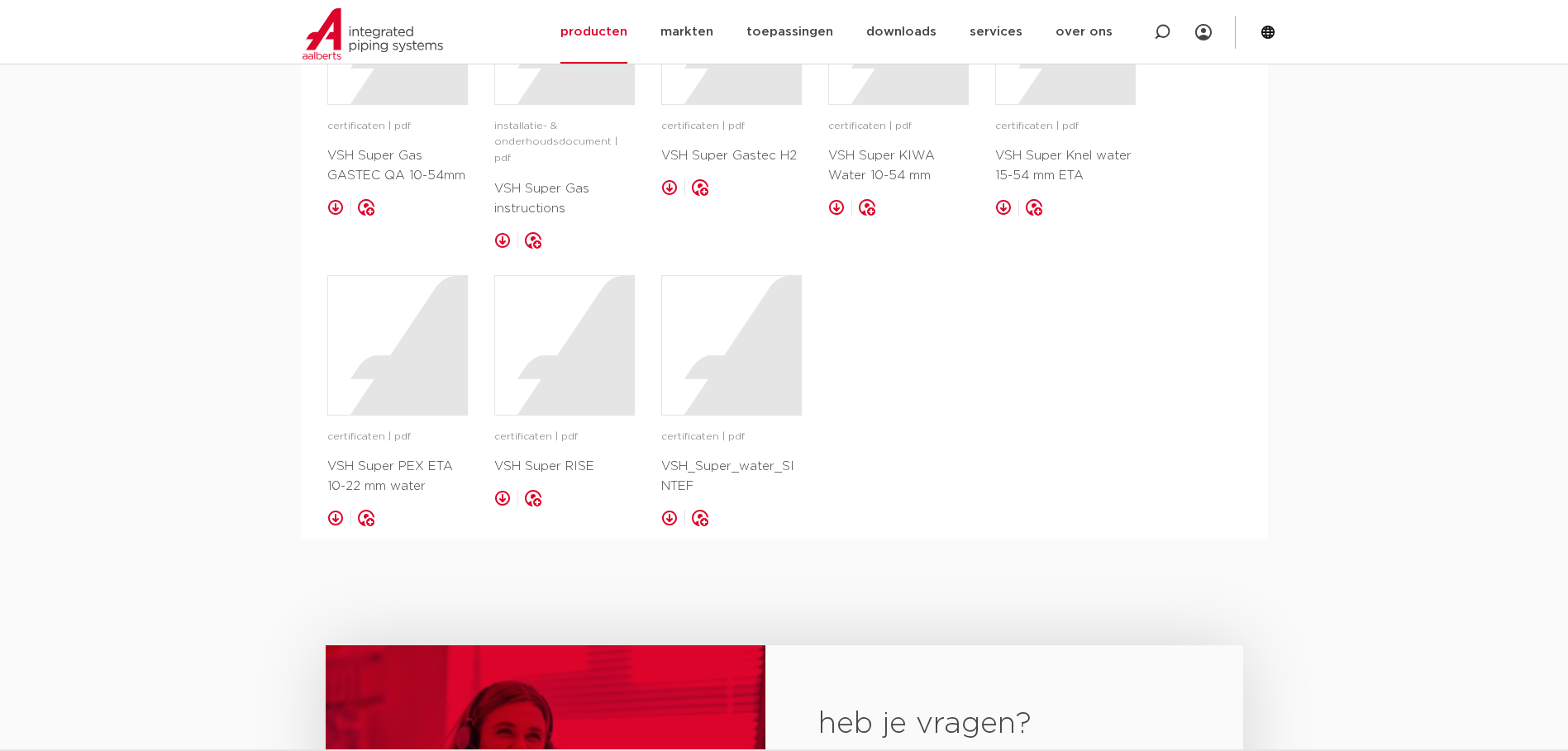
scroll to position [1901, 0]
click at [361, 388] on div "certificaten | pdf VSH Super PEX ETA 10-22 mm water opslaan in my IPS" at bounding box center [398, 397] width 141 height 251
click at [370, 371] on div at bounding box center [398, 342] width 139 height 139
click at [603, 369] on div at bounding box center [565, 342] width 139 height 139
click at [754, 339] on div at bounding box center [732, 342] width 139 height 139
